Goal: Task Accomplishment & Management: Complete application form

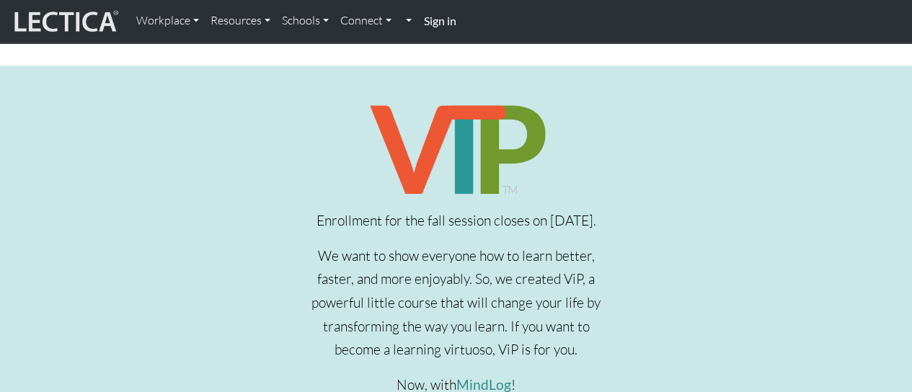
scroll to position [442, 0]
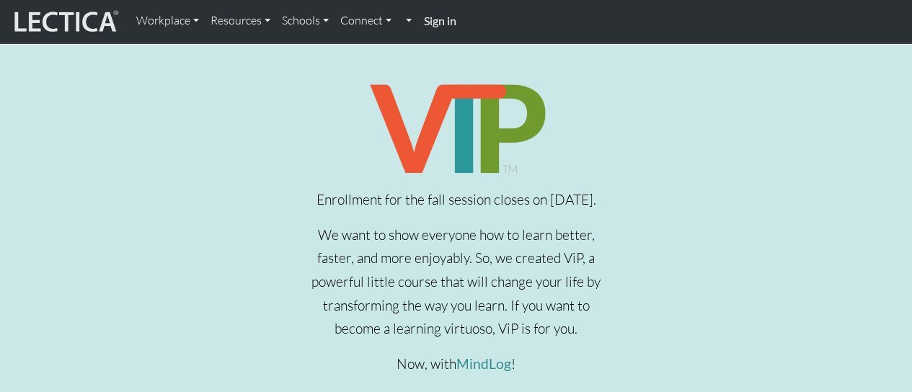
click at [699, 367] on div "Enrollment for the fall session closes on Sept 28, 2025. We want to show everyo…" at bounding box center [455, 272] width 929 height 387
click at [144, 200] on div "Enrollment for the fall session closes on Sept 28, 2025. We want to show everyo…" at bounding box center [455, 272] width 929 height 387
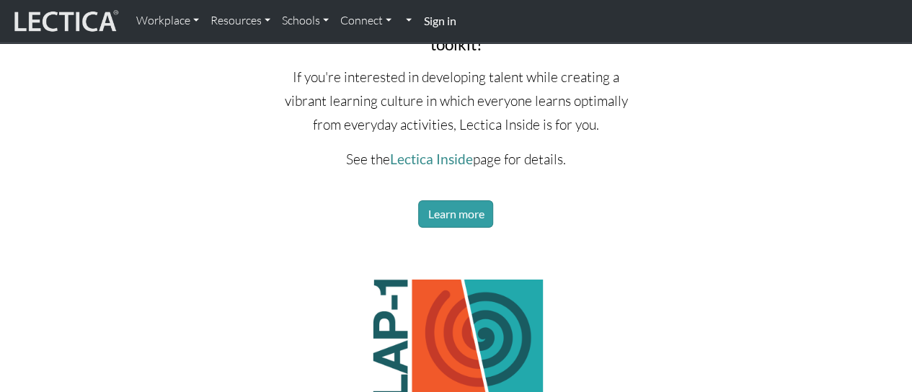
scroll to position [2287, 0]
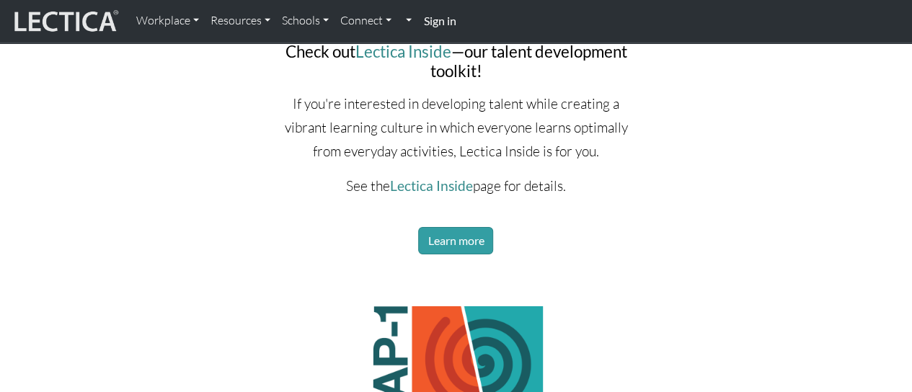
click at [437, 21] on strong "Sign in" at bounding box center [439, 21] width 32 height 14
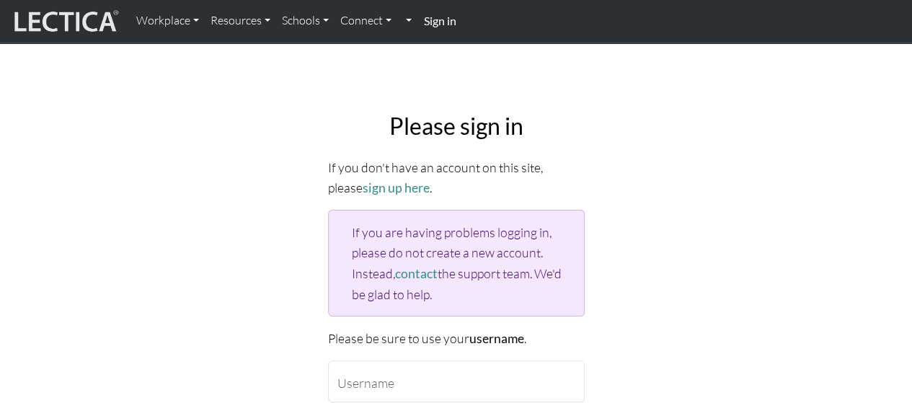
click at [254, 342] on div "Please sign in If you don't have an account on this site, please sign up here .…" at bounding box center [456, 352] width 822 height 503
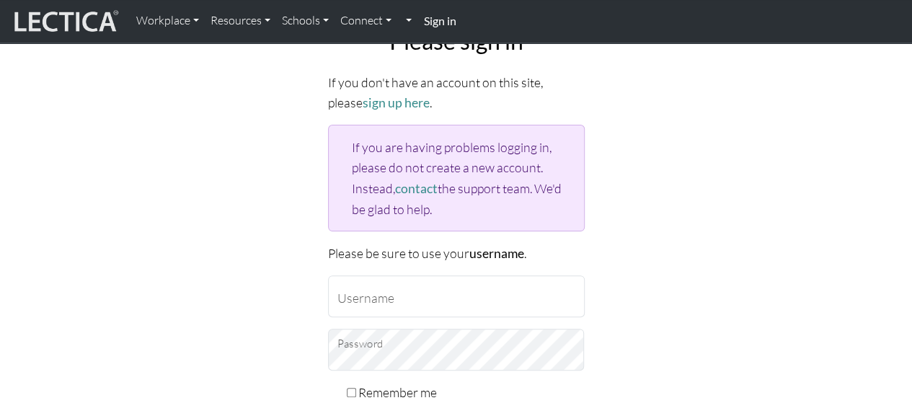
scroll to position [87, 0]
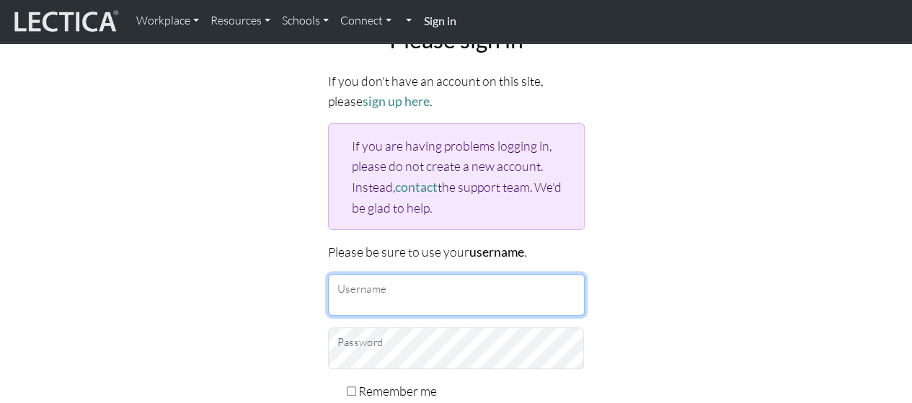
click at [389, 284] on input "Username" at bounding box center [456, 295] width 257 height 42
type input "Kennet"
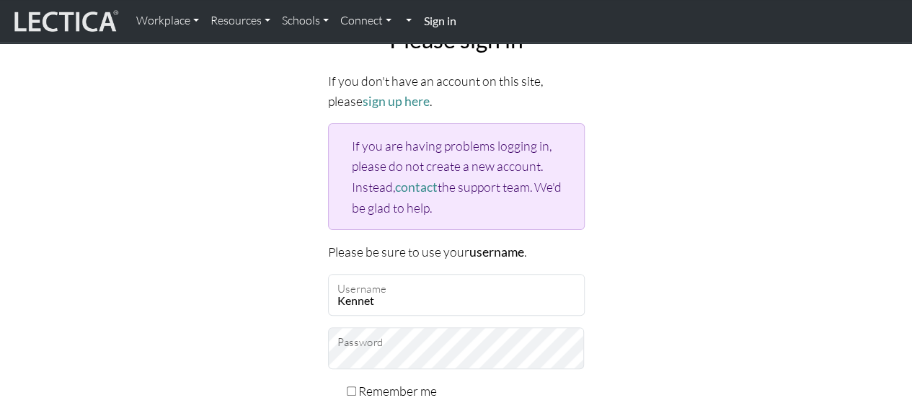
click at [350, 391] on input "Remember me" at bounding box center [351, 390] width 9 height 9
checkbox input "true"
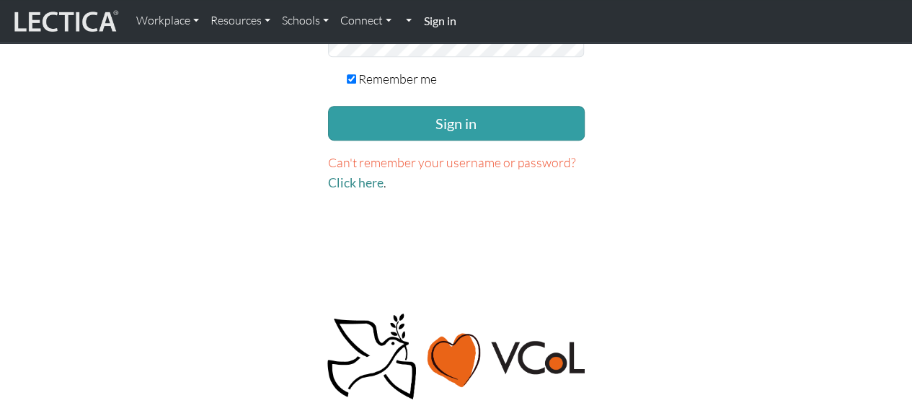
scroll to position [394, 0]
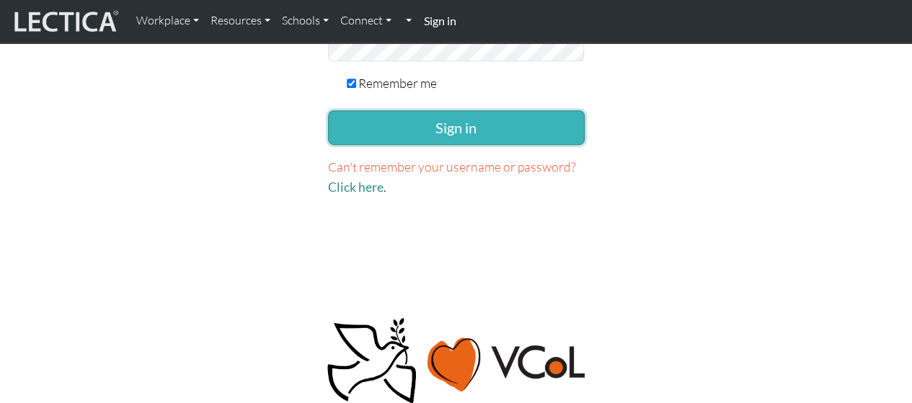
click at [409, 118] on button "Sign in" at bounding box center [456, 127] width 257 height 35
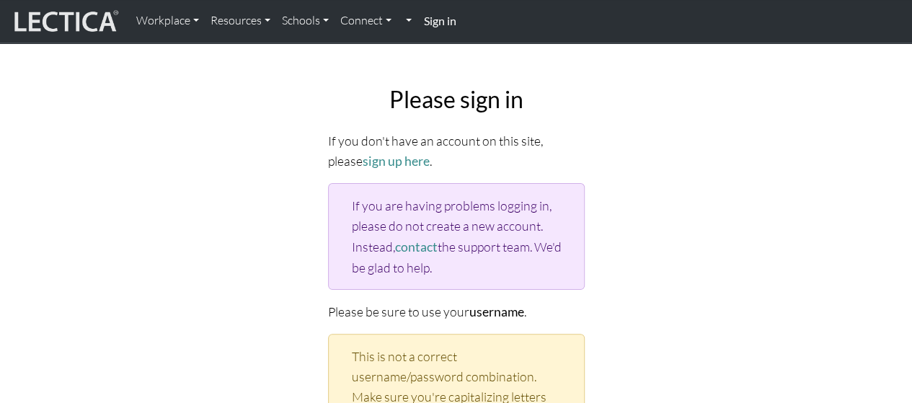
scroll to position [29, 0]
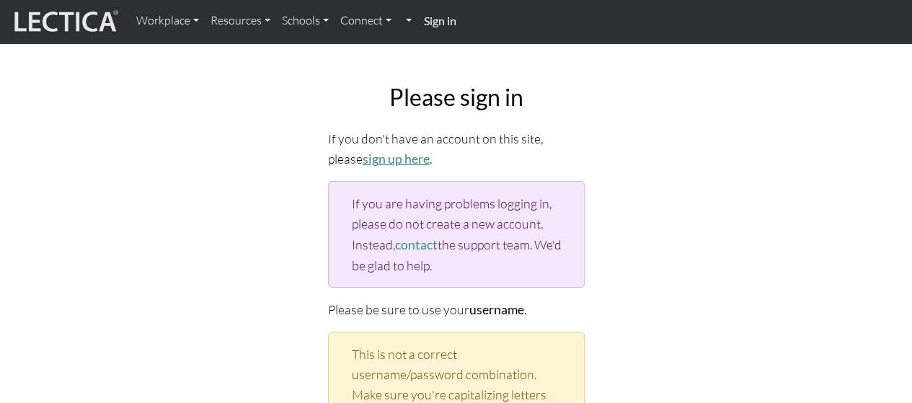
click at [363, 158] on link "sign up here" at bounding box center [396, 158] width 67 height 15
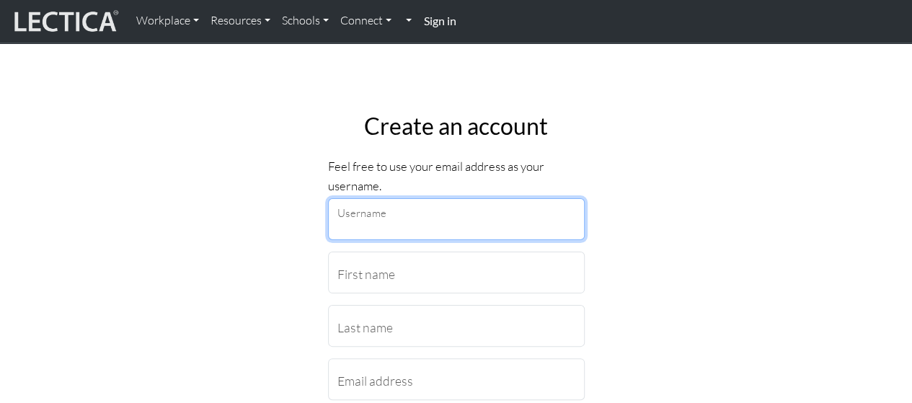
click at [367, 228] on input "Username" at bounding box center [456, 219] width 257 height 42
type input "Kennet"
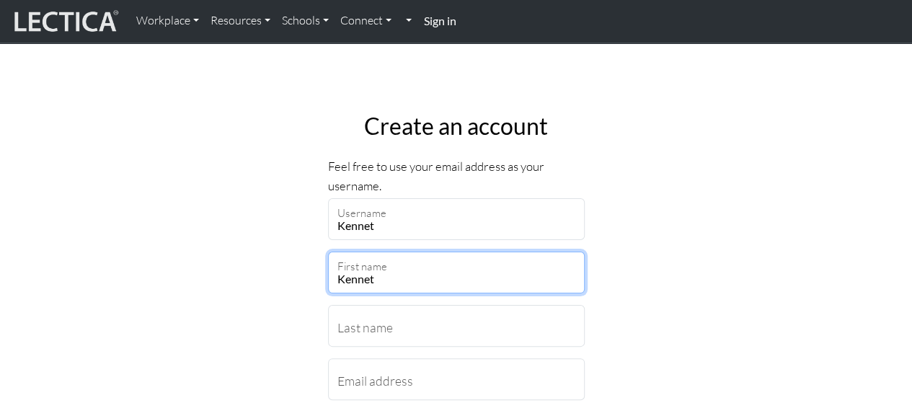
type input "Kennet"
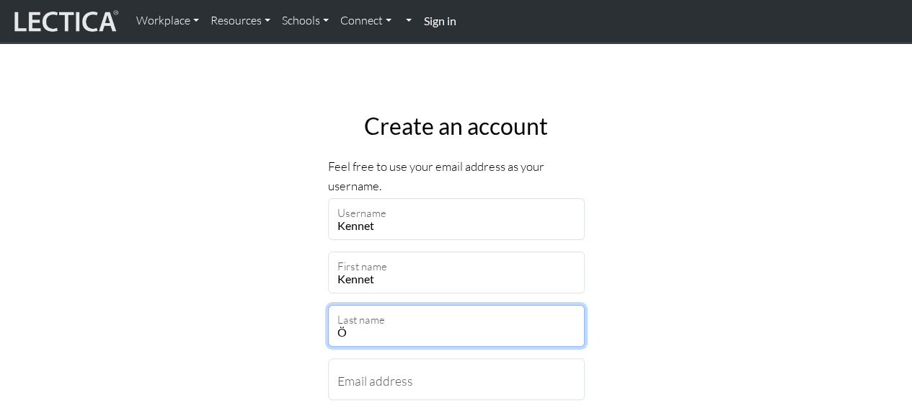
type input "Ölund"
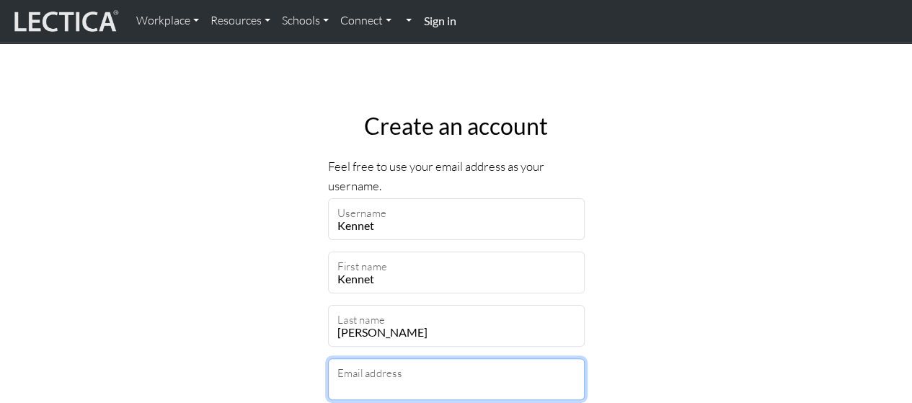
type input "kennet.ohlund@gmail.com"
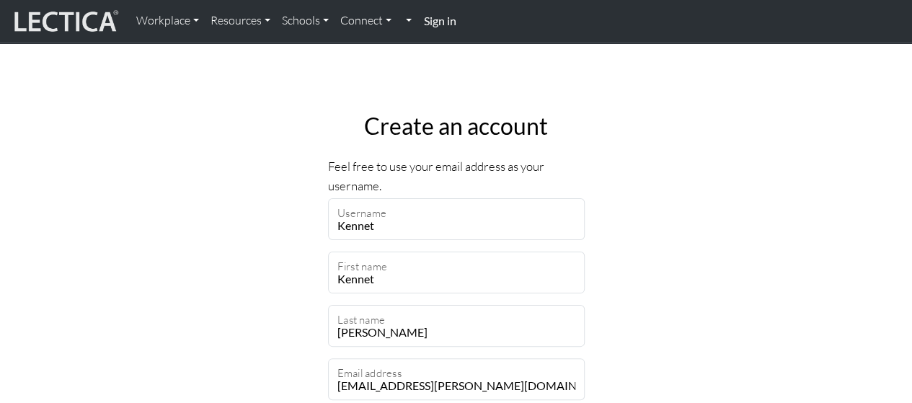
select select "216"
type input "183 60"
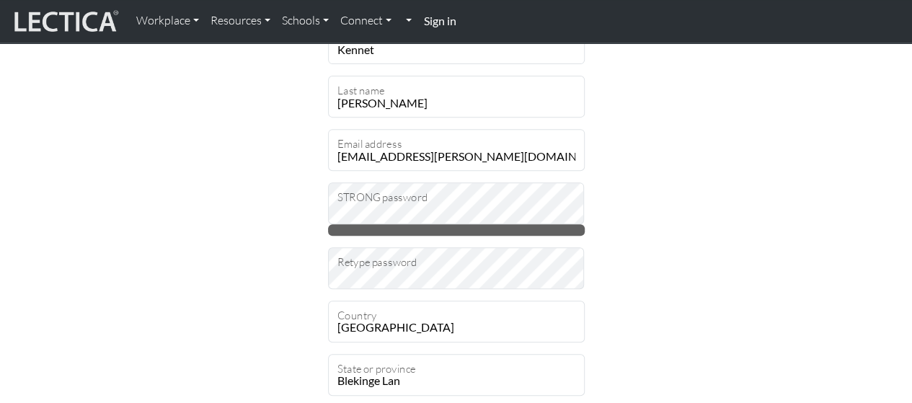
scroll to position [231, 0]
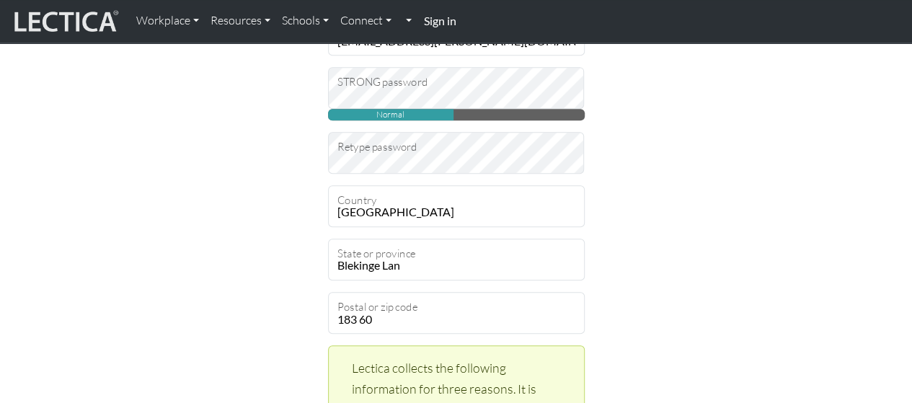
scroll to position [346, 0]
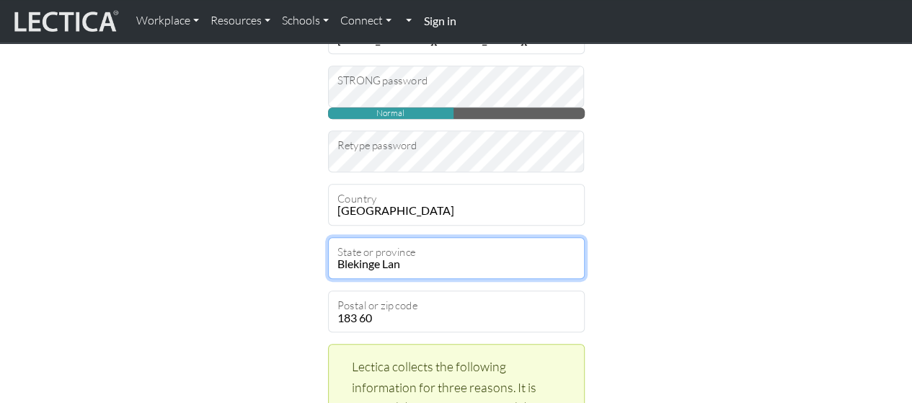
click at [419, 265] on select "Blekinge Lan Dalarnas Lan Gavleborgs Lan Gotlands Lan Hallands Lan Jamtlands La…" at bounding box center [456, 258] width 257 height 42
select select "9518"
click at [328, 237] on select "Blekinge Lan Dalarnas Lan Gavleborgs Lan Gotlands Lan Hallands Lan Jamtlands La…" at bounding box center [456, 258] width 257 height 42
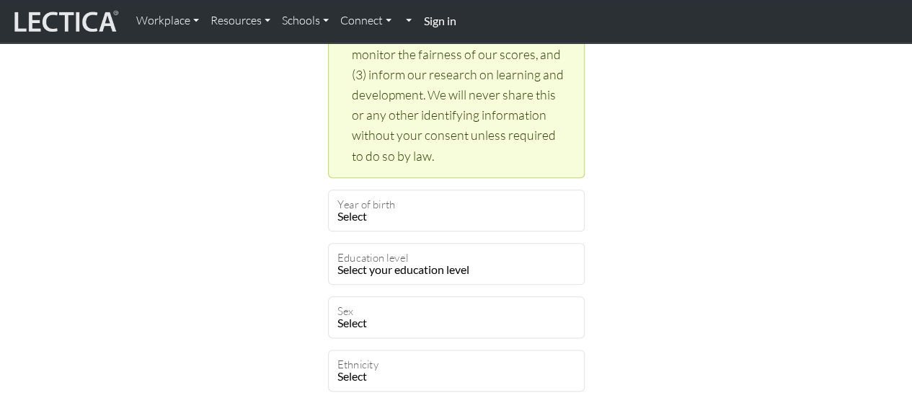
scroll to position [721, 0]
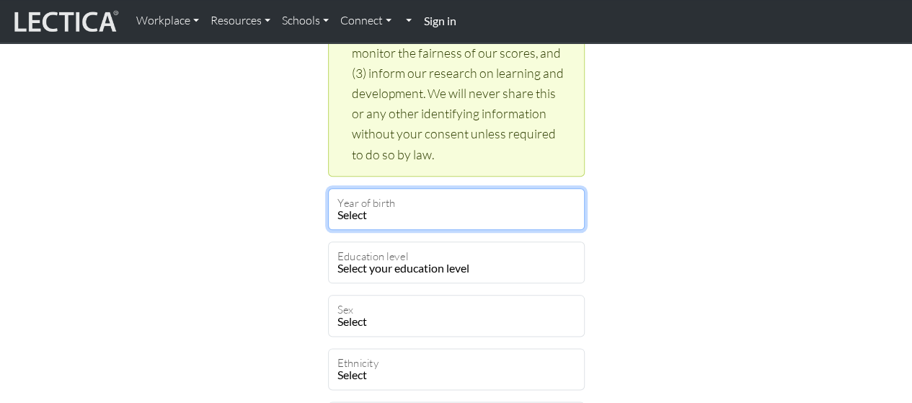
click at [375, 218] on select "Select 2025 2024 2023 2022 2021 2020 2019 2018 2017 2016 2015 2014 2013 2012 20…" at bounding box center [456, 209] width 257 height 42
select select "1965"
click at [328, 188] on select "Select 2025 2024 2023 2022 2021 2020 2019 2018 2017 2016 2015 2014 2013 2012 20…" at bounding box center [456, 209] width 257 height 42
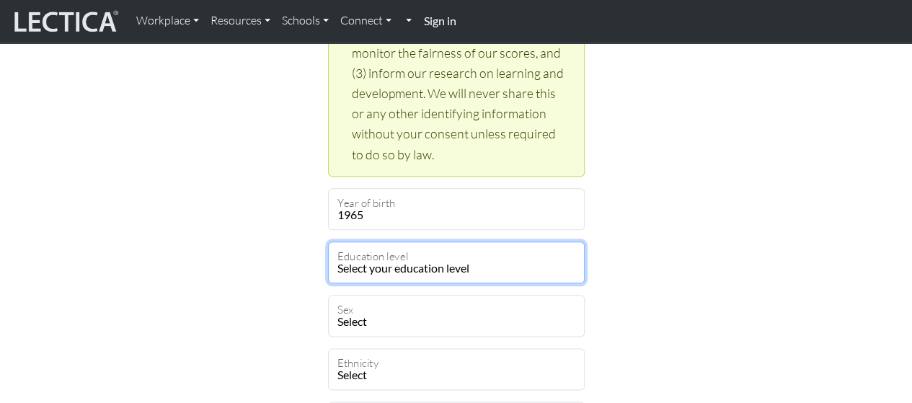
click at [383, 273] on select "Select your education level toddler pre-pre-pre-k pre-pre-k pre-k Kindergarten …" at bounding box center [456, 263] width 257 height 42
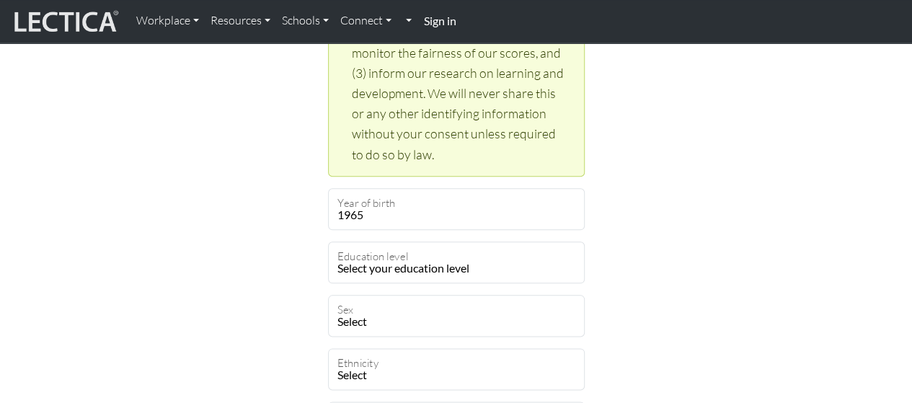
drag, startPoint x: 705, startPoint y: 94, endPoint x: 715, endPoint y: 87, distance: 12.8
click at [715, 87] on div "Create an account Feel free to use your email address as your username. Kennet …" at bounding box center [456, 68] width 822 height 1376
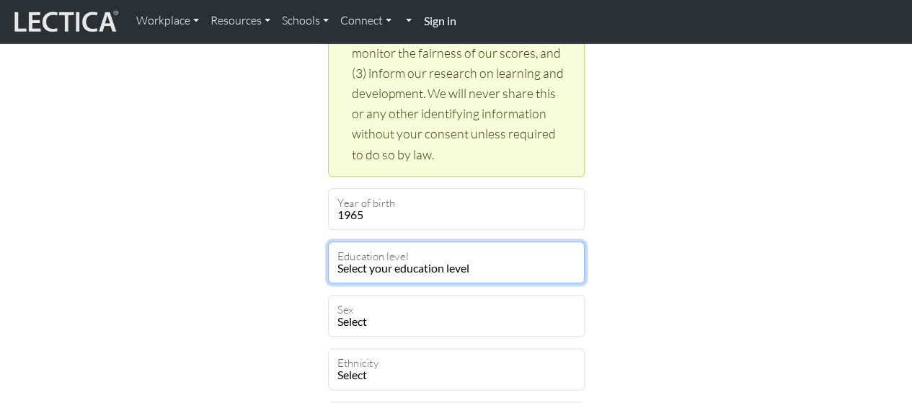
click at [486, 269] on select "Select your education level toddler pre-pre-pre-k pre-pre-k pre-k Kindergarten …" at bounding box center [456, 263] width 257 height 42
select select "22"
click at [328, 242] on select "Select your education level toddler pre-pre-pre-k pre-pre-k pre-k Kindergarten …" at bounding box center [456, 263] width 257 height 42
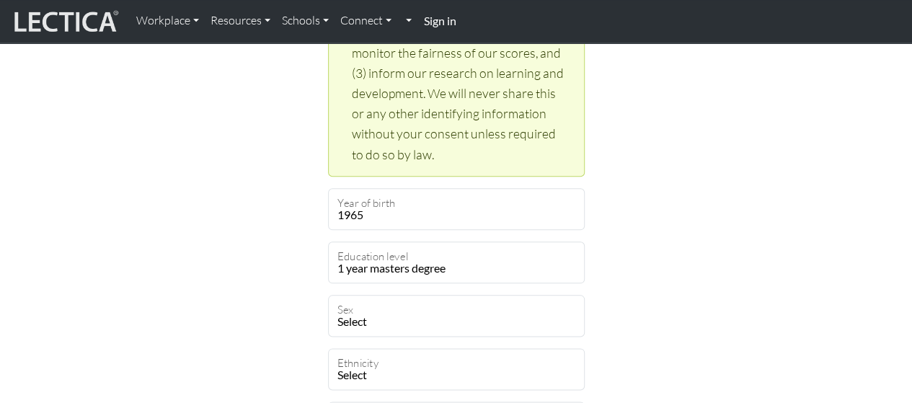
click at [244, 201] on div "Create an account Feel free to use your email address as your username. Kennet …" at bounding box center [456, 68] width 822 height 1376
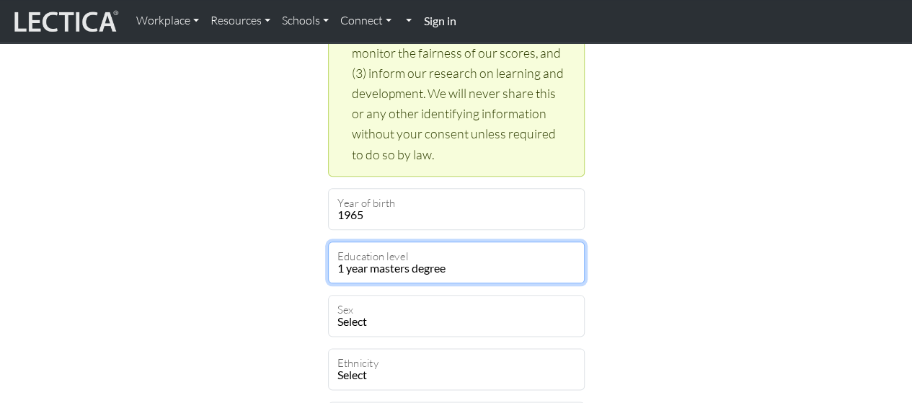
click at [420, 263] on select "Select your education level toddler pre-pre-pre-k pre-pre-k pre-k Kindergarten …" at bounding box center [456, 263] width 257 height 42
click at [512, 272] on select "Select your education level toddler pre-pre-pre-k pre-pre-k pre-k Kindergarten …" at bounding box center [456, 263] width 257 height 42
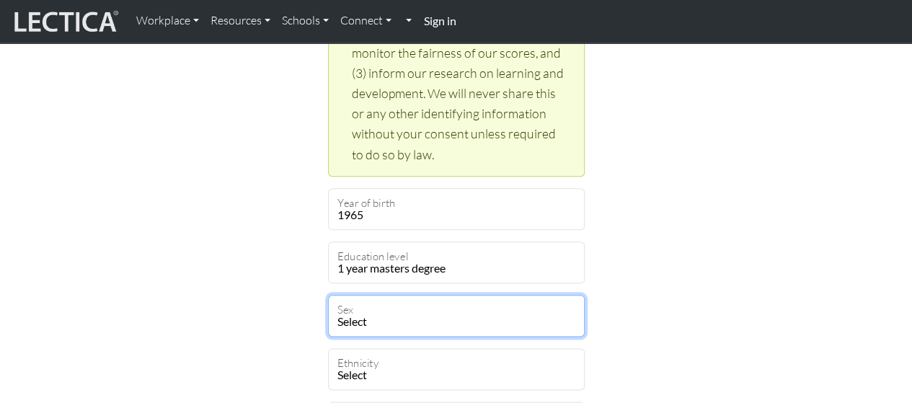
click at [469, 319] on select "Select Male Female Binary Non-binary Opt out" at bounding box center [456, 316] width 257 height 42
select select "male"
click at [328, 295] on select "Select Male Female Binary Non-binary Opt out" at bounding box center [456, 316] width 257 height 42
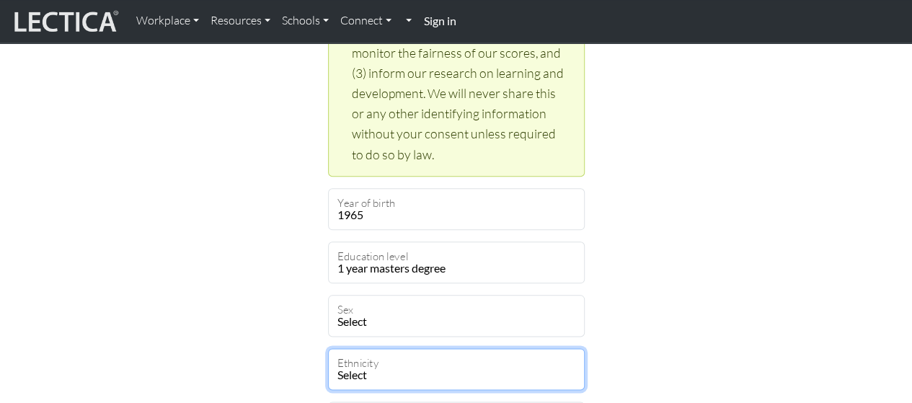
click at [416, 372] on select "Select African Asian Black Carribean Caucasian Central American Eurasian Indian…" at bounding box center [456, 369] width 257 height 42
click at [328, 348] on select "Select African Asian Black Carribean Caucasian Central American Eurasian Indian…" at bounding box center [456, 369] width 257 height 42
click at [427, 381] on select "Select African Asian Black Carribean Caucasian Central American Eurasian Indian…" at bounding box center [456, 369] width 257 height 42
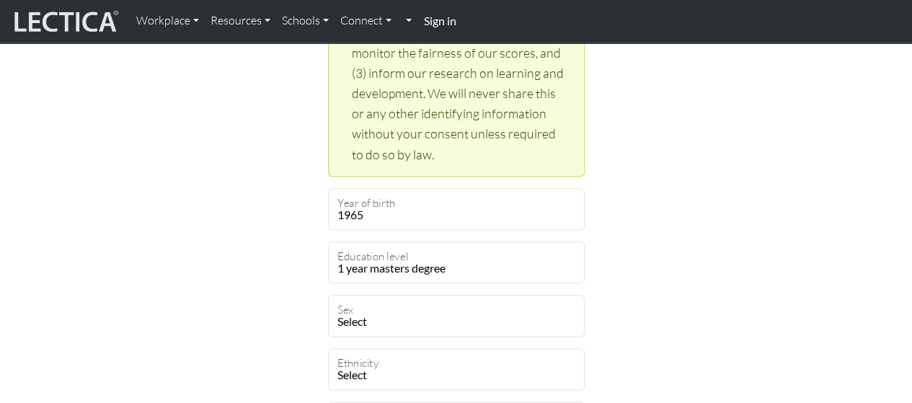
click at [686, 122] on div "Create an account Feel free to use your email address as your username. Kennet …" at bounding box center [456, 68] width 822 height 1376
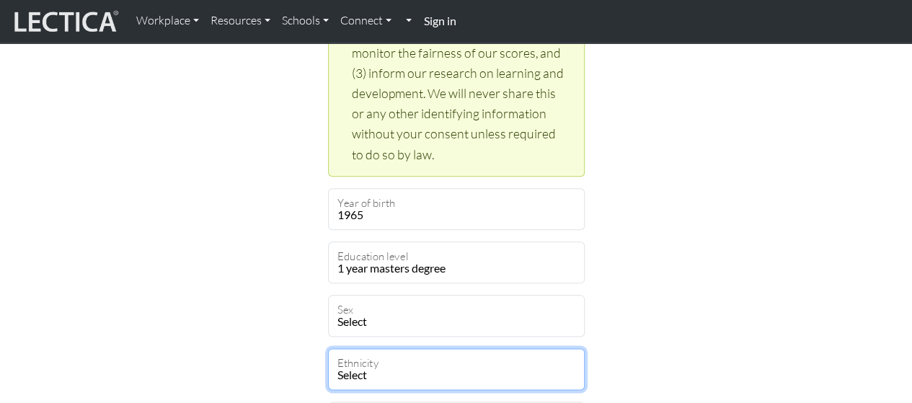
click at [414, 357] on select "Select African Asian Black Carribean Caucasian Central American Eurasian Indian…" at bounding box center [456, 369] width 257 height 42
select select "112"
click at [328, 348] on select "Select African Asian Black Carribean Caucasian Central American Eurasian Indian…" at bounding box center [456, 369] width 257 height 42
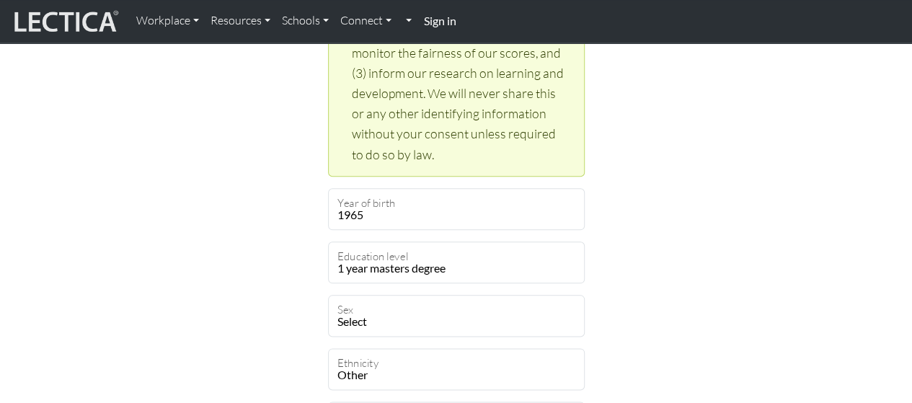
click at [166, 318] on div "Create an account Feel free to use your email address as your username. Kennet …" at bounding box center [456, 68] width 822 height 1376
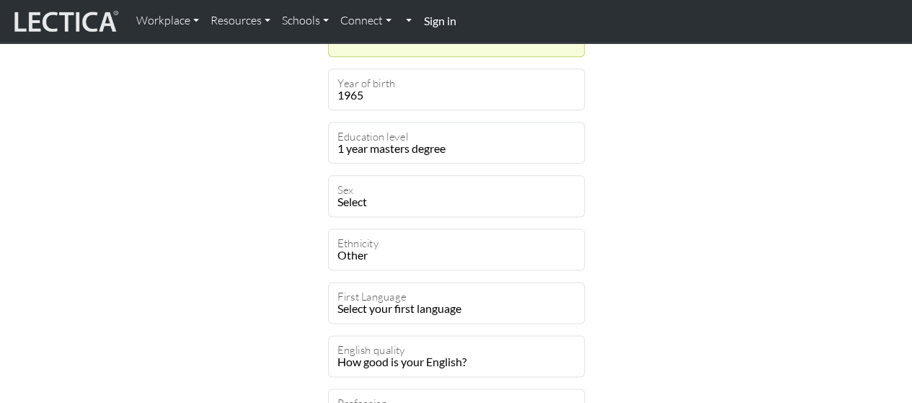
scroll to position [952, 0]
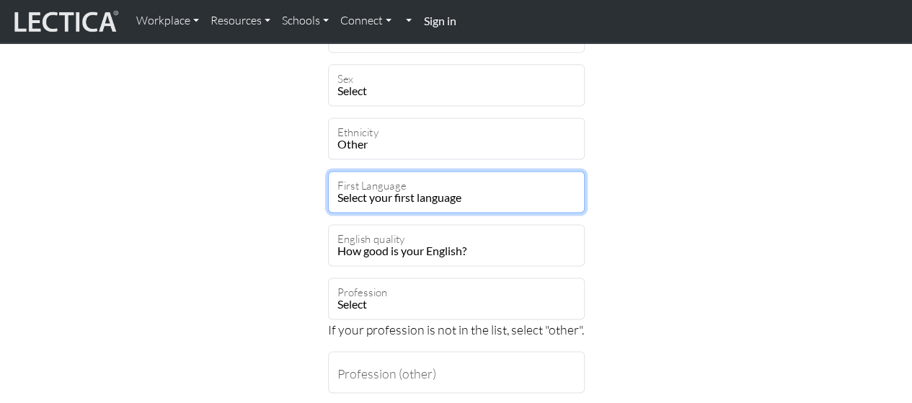
click at [464, 185] on select "Select your first language Abkhazian Achinese Acoli Adangme Adyghe Afar Afrihil…" at bounding box center [456, 192] width 257 height 42
select select "2298"
click at [328, 171] on select "Select your first language Abkhazian Achinese Acoli Adangme Adyghe Afar Afrihil…" at bounding box center [456, 192] width 257 height 42
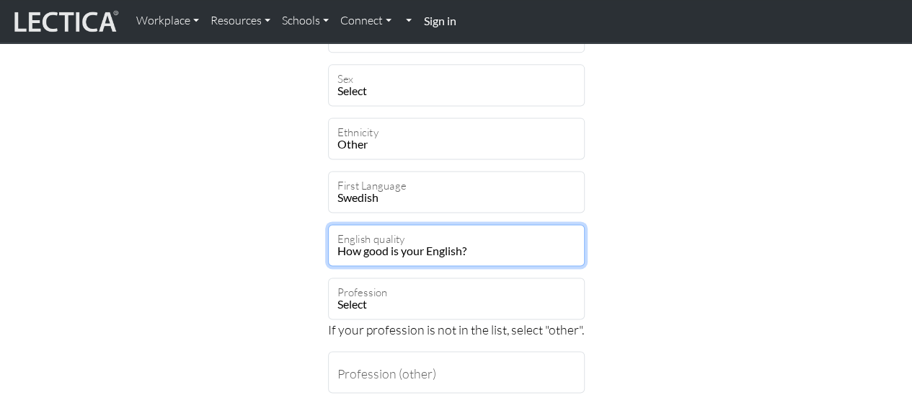
click at [386, 251] on select "How good is your English? Outstanding Excellent Very good Good Not so good Poor" at bounding box center [456, 245] width 257 height 42
select select "3"
click at [328, 224] on select "How good is your English? Outstanding Excellent Very good Good Not so good Poor" at bounding box center [456, 245] width 257 height 42
click at [396, 250] on select "How good is your English? Outstanding Excellent Very good Good Not so good Poor" at bounding box center [456, 245] width 257 height 42
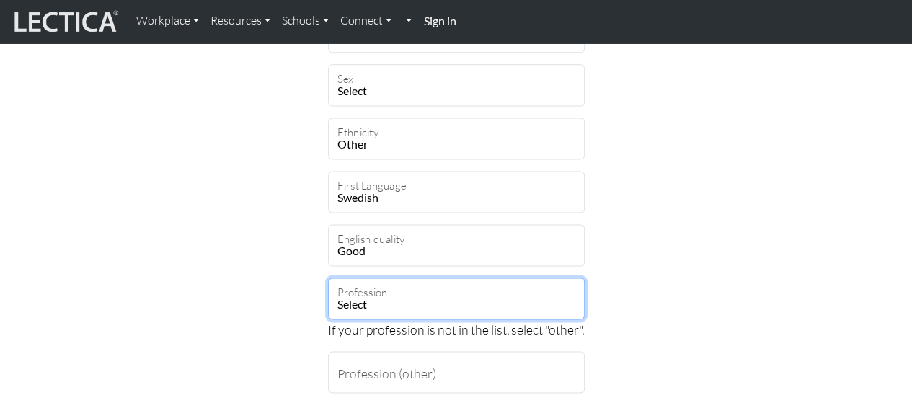
click at [389, 306] on select "Select academic accounting/finance administration arts: performing arts: visual…" at bounding box center [456, 299] width 257 height 42
select select "18"
click at [328, 278] on select "Select academic accounting/finance administration arts: performing arts: visual…" at bounding box center [456, 299] width 257 height 42
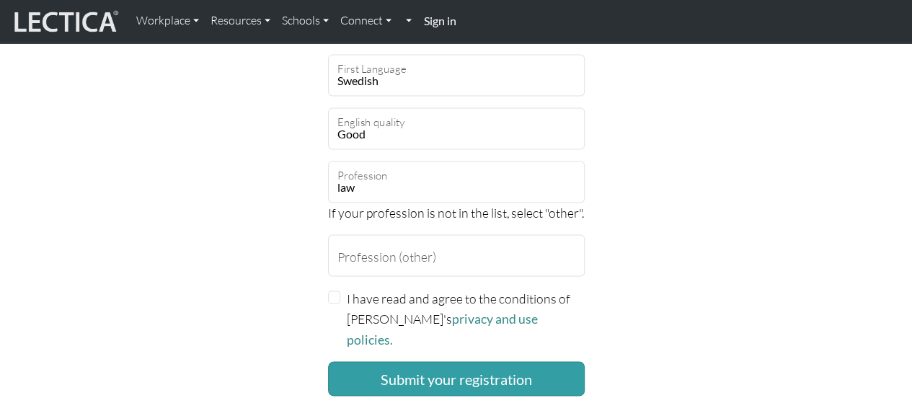
scroll to position [1096, 0]
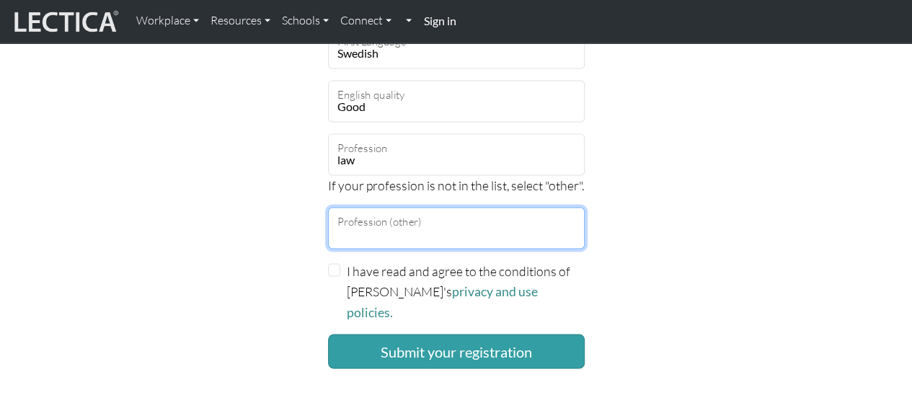
click at [394, 225] on input "Profession (other)" at bounding box center [456, 228] width 257 height 42
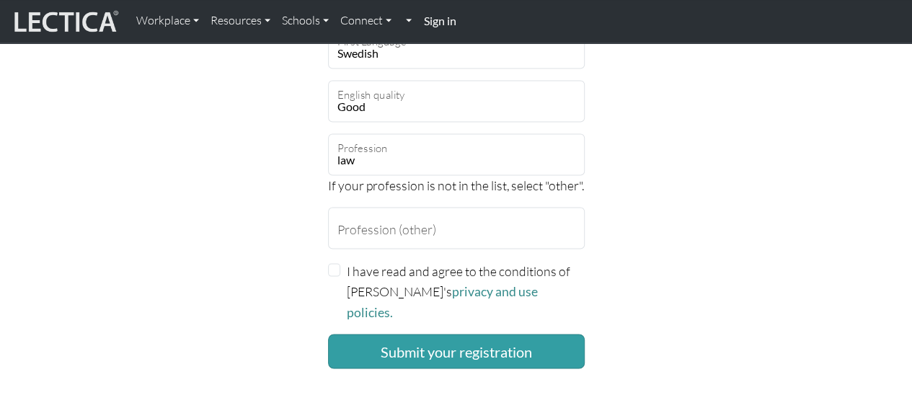
click at [335, 270] on input "I have read and agree to the conditions of Lectica's privacy and use policies." at bounding box center [334, 269] width 13 height 13
checkbox input "true"
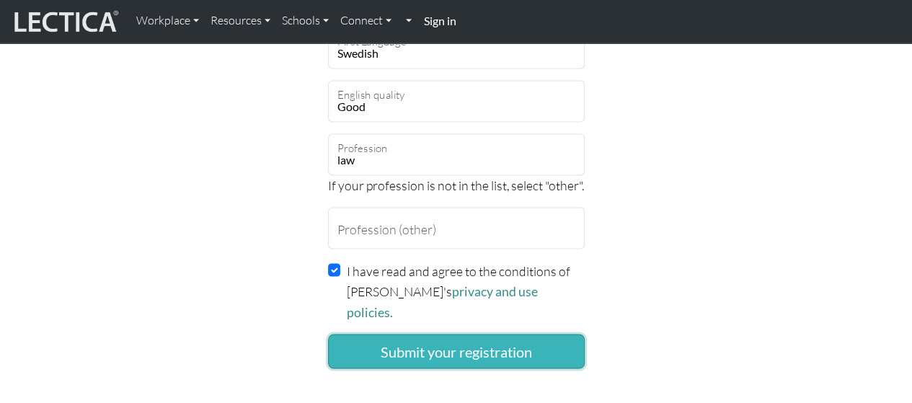
click at [410, 335] on button "Submit your registration" at bounding box center [456, 351] width 257 height 35
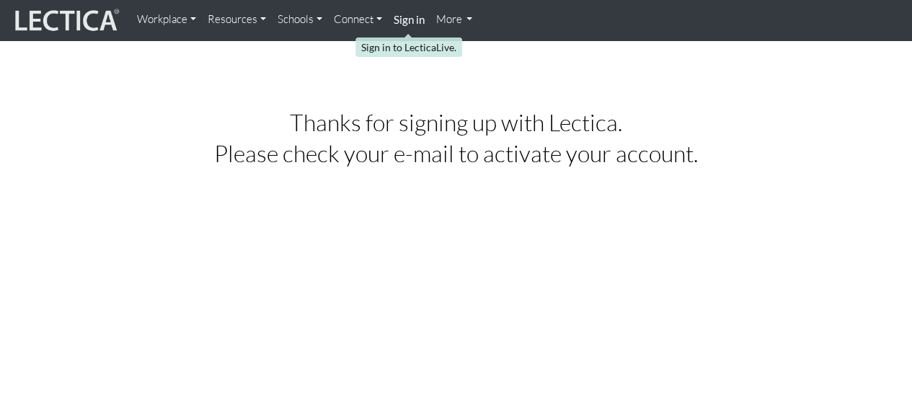
click at [409, 24] on strong "Sign in" at bounding box center [409, 19] width 31 height 13
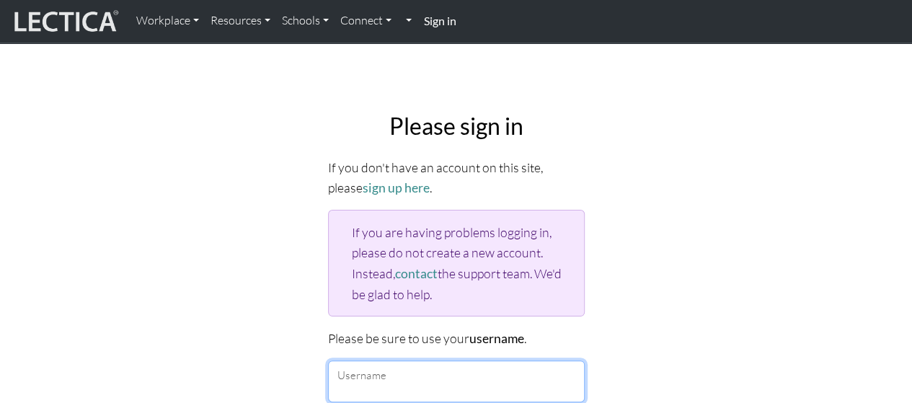
type input "Kennet"
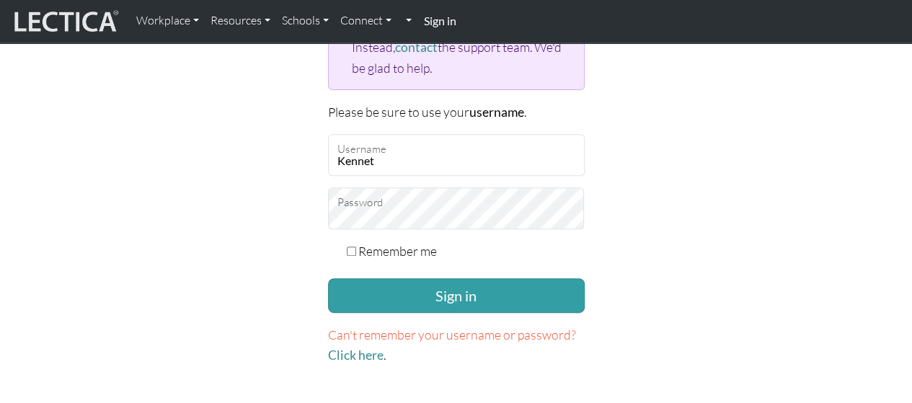
scroll to position [231, 0]
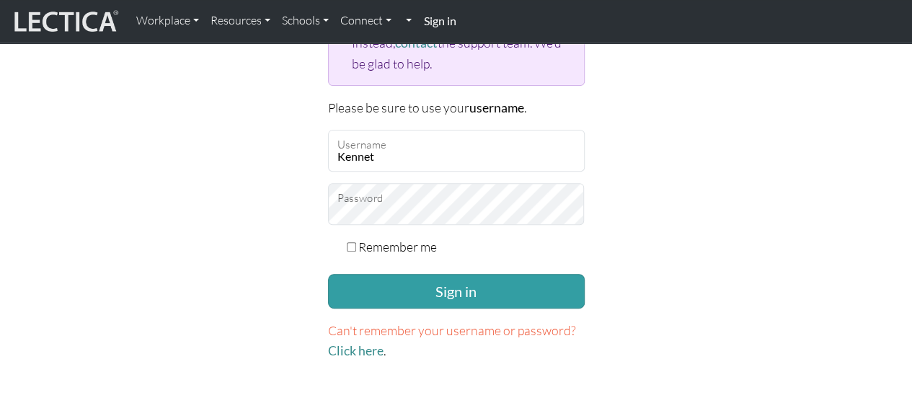
click at [353, 242] on input "Remember me" at bounding box center [351, 246] width 9 height 9
checkbox input "true"
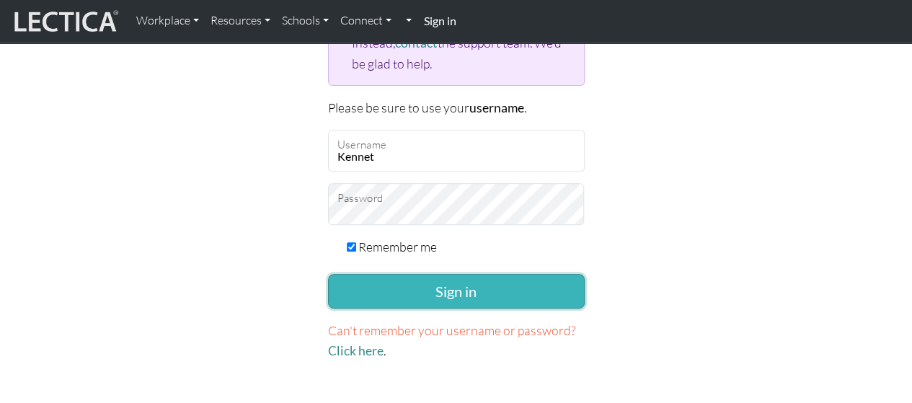
click at [445, 291] on button "Sign in" at bounding box center [456, 291] width 257 height 35
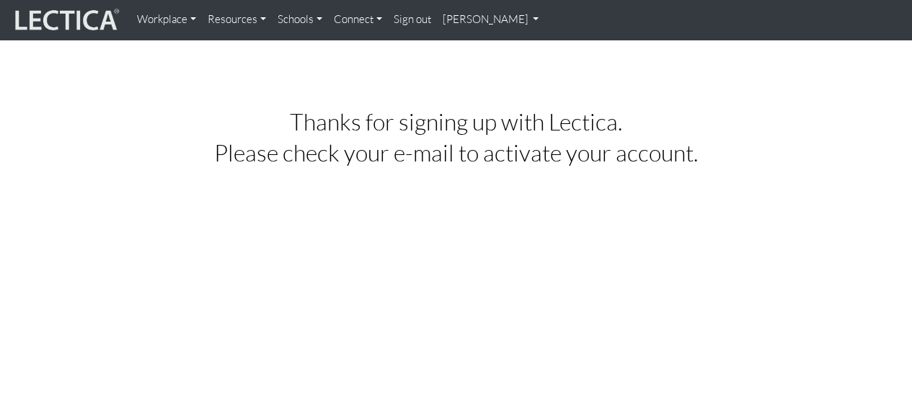
click at [518, 17] on link "[PERSON_NAME]" at bounding box center [491, 20] width 108 height 28
click at [373, 16] on link "Connect" at bounding box center [358, 20] width 60 height 28
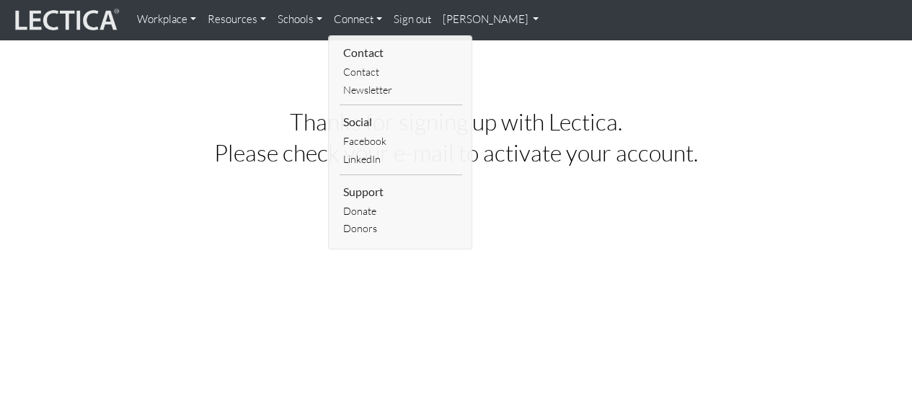
click at [373, 16] on link "Connect" at bounding box center [358, 20] width 60 height 28
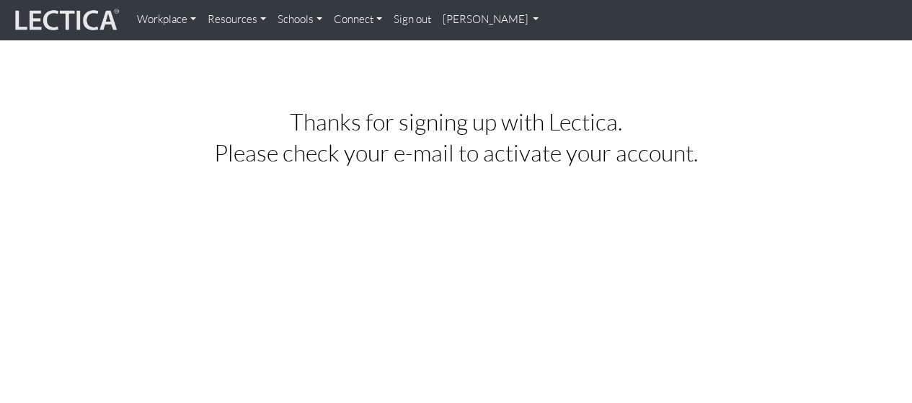
click at [493, 21] on link "[PERSON_NAME]" at bounding box center [491, 20] width 108 height 28
click at [480, 48] on link "My Profile" at bounding box center [509, 53] width 115 height 18
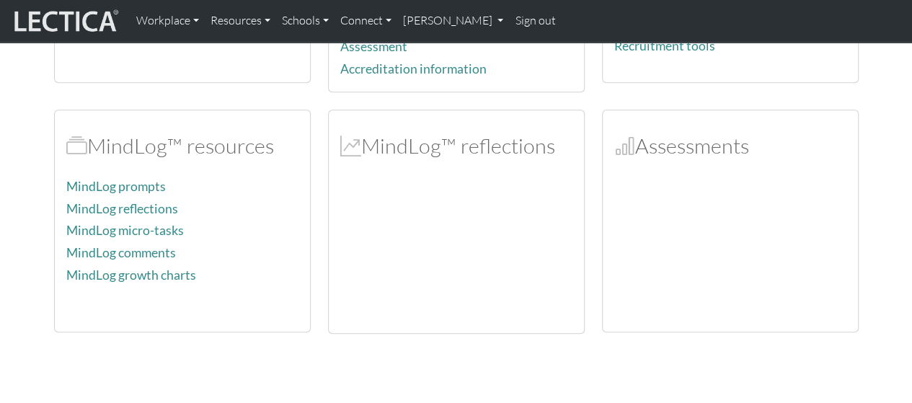
scroll to position [404, 0]
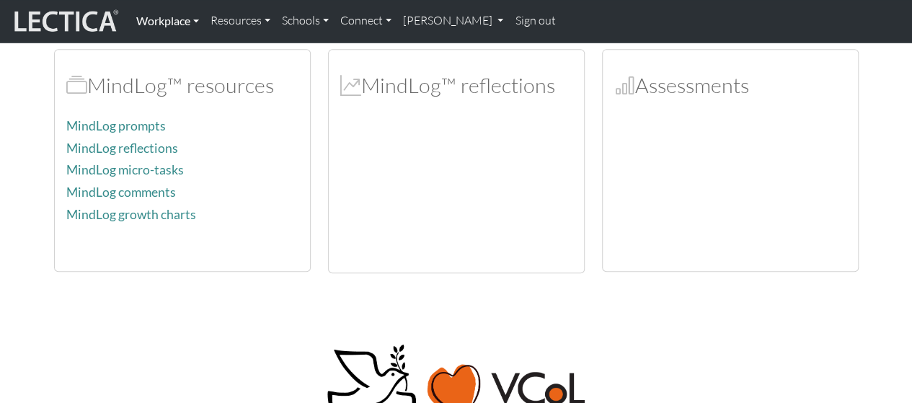
click at [195, 17] on link "Workplace" at bounding box center [167, 21] width 74 height 30
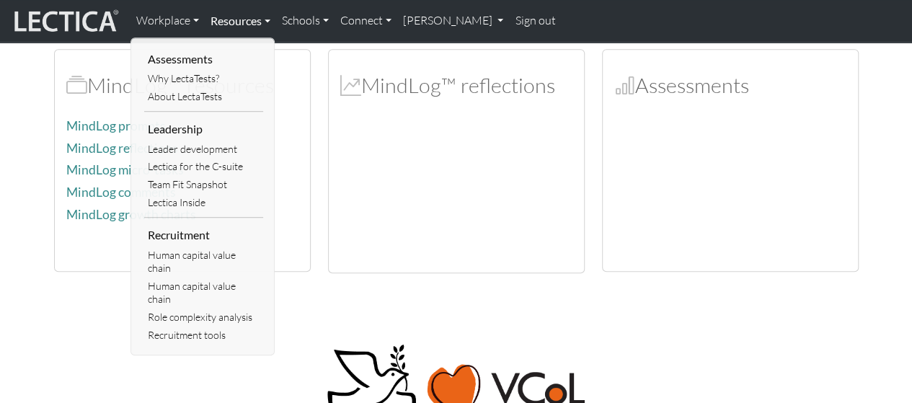
click at [267, 17] on link "Resources" at bounding box center [240, 21] width 71 height 30
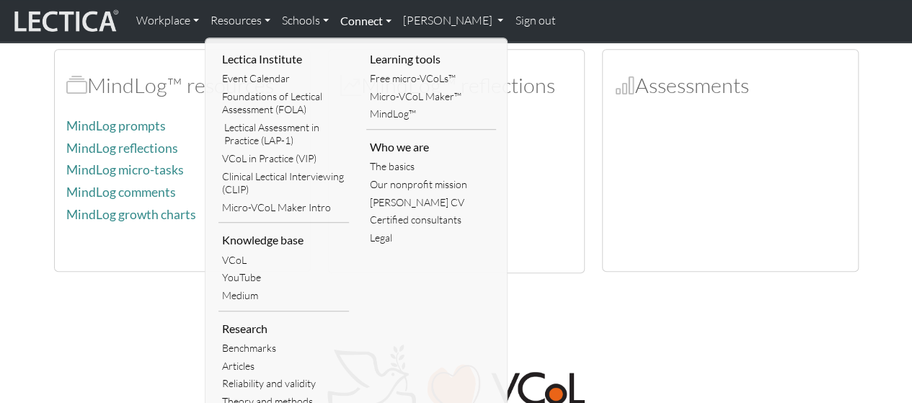
click at [389, 19] on link "Connect" at bounding box center [366, 21] width 63 height 30
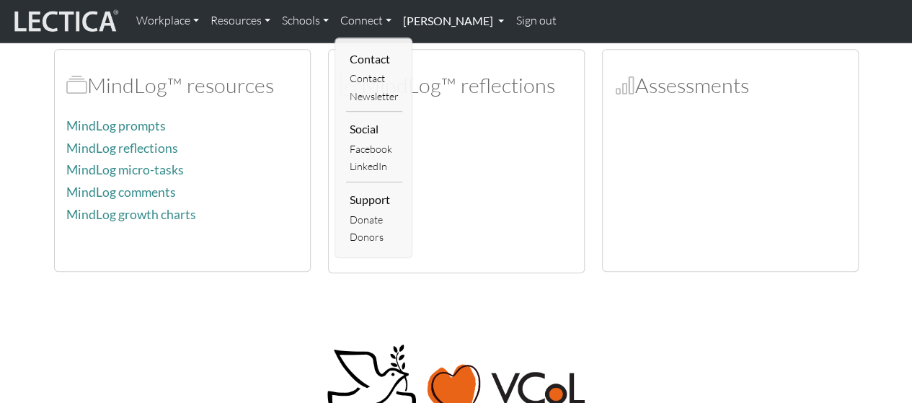
click at [487, 18] on link "[PERSON_NAME]" at bounding box center [453, 21] width 112 height 30
